Goal: Information Seeking & Learning: Learn about a topic

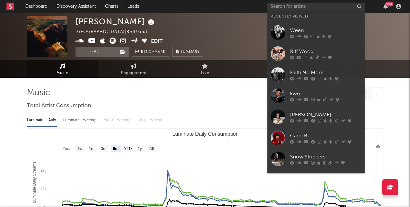
select select "6m"
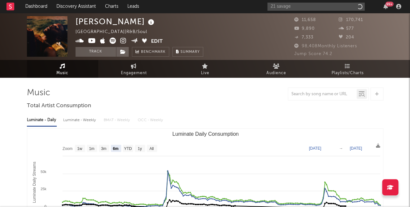
type input "21 savage"
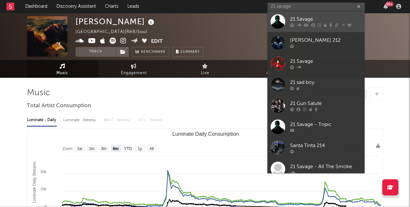
click at [304, 17] on div "21 Savage" at bounding box center [325, 20] width 71 height 8
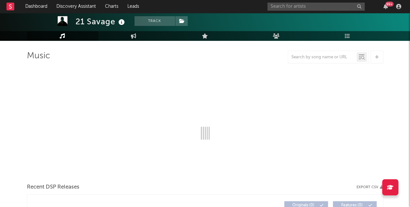
select select "6m"
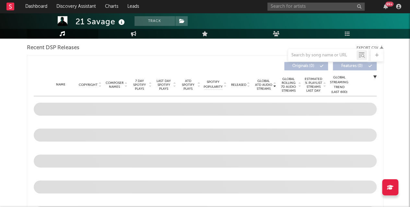
scroll to position [229, 0]
click at [322, 52] on div at bounding box center [322, 55] width 68 height 8
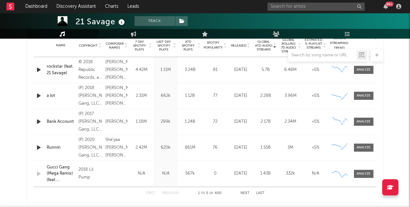
scroll to position [264, 0]
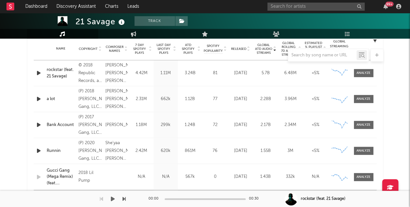
click at [246, 196] on div "00:00 00:30" at bounding box center [206, 199] width 114 height 16
click at [246, 195] on div "00:00 00:30" at bounding box center [206, 199] width 114 height 16
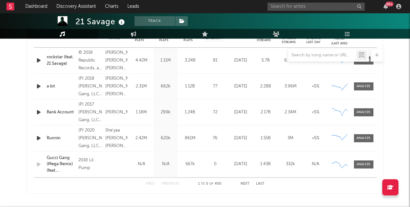
scroll to position [284, 0]
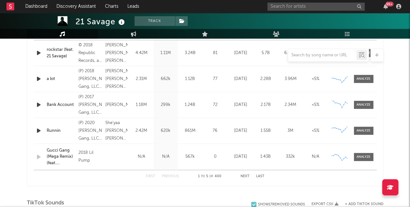
click at [243, 176] on button "Next" at bounding box center [245, 177] width 9 height 4
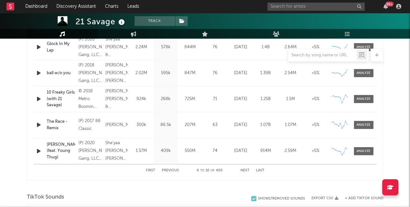
scroll to position [294, 0]
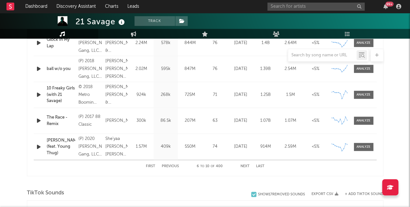
click at [244, 165] on button "Next" at bounding box center [245, 167] width 9 height 4
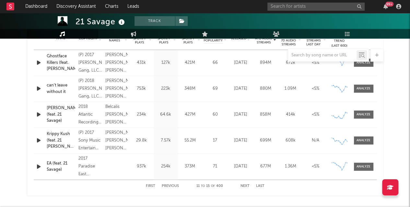
scroll to position [281, 0]
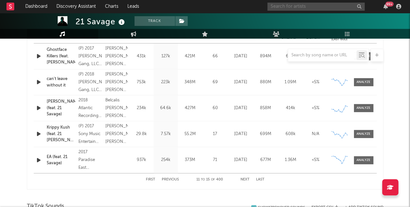
click at [313, 6] on input "text" at bounding box center [316, 7] width 97 height 8
type input "[PERSON_NAME]"
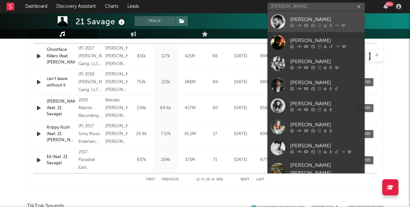
click at [298, 19] on div "[PERSON_NAME]" at bounding box center [325, 20] width 71 height 8
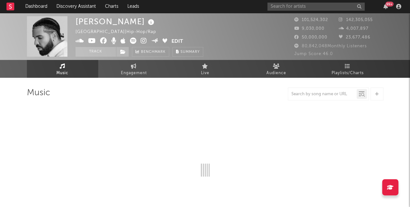
select select "6m"
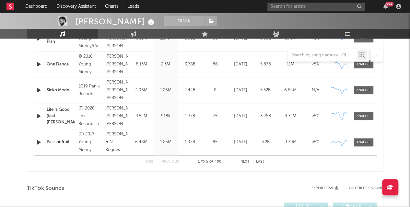
scroll to position [302, 0]
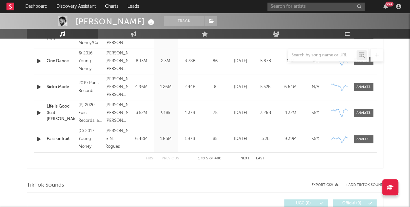
click at [245, 159] on button "Next" at bounding box center [245, 159] width 9 height 4
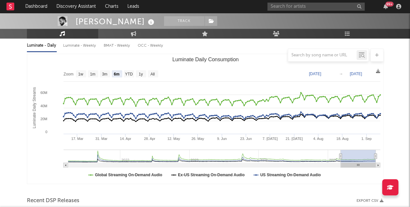
scroll to position [77, 0]
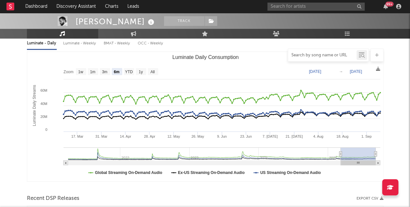
click at [329, 57] on input "text" at bounding box center [322, 55] width 68 height 5
type input "spin bout u"
click at [363, 52] on icon at bounding box center [362, 55] width 6 height 6
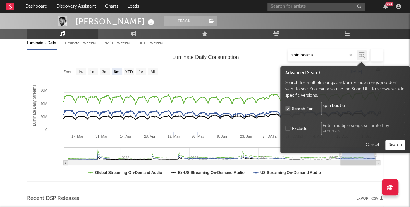
click at [397, 143] on button "Search" at bounding box center [396, 145] width 20 height 10
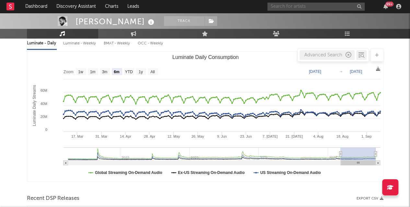
click at [312, 7] on input "text" at bounding box center [316, 7] width 97 height 8
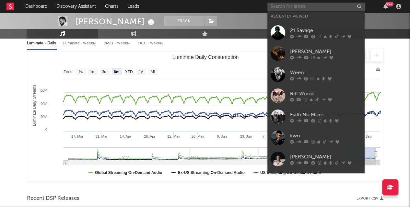
click at [302, 6] on input "text" at bounding box center [316, 7] width 97 height 8
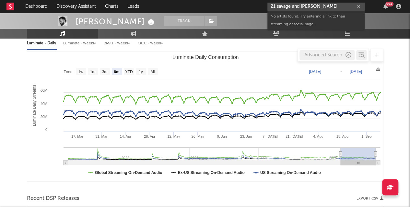
type input "21 savage and [PERSON_NAME]"
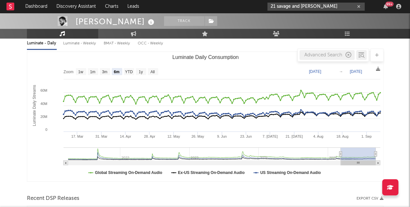
click at [359, 5] on icon "button" at bounding box center [358, 7] width 3 height 4
